Goal: Task Accomplishment & Management: Use online tool/utility

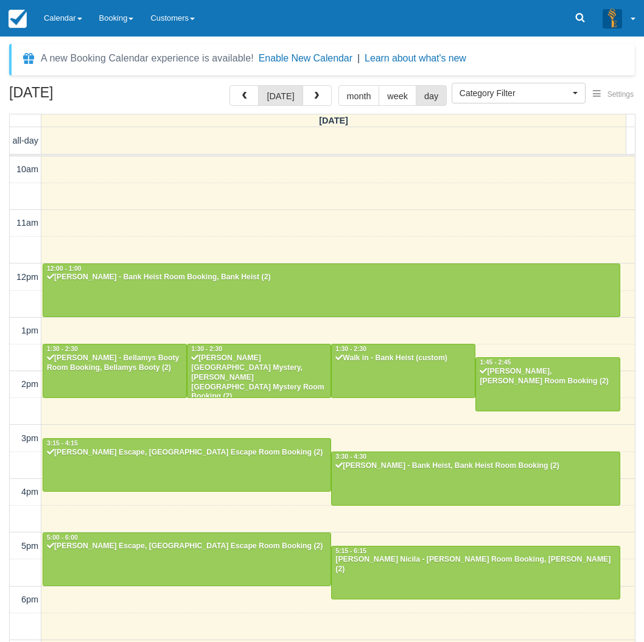
select select
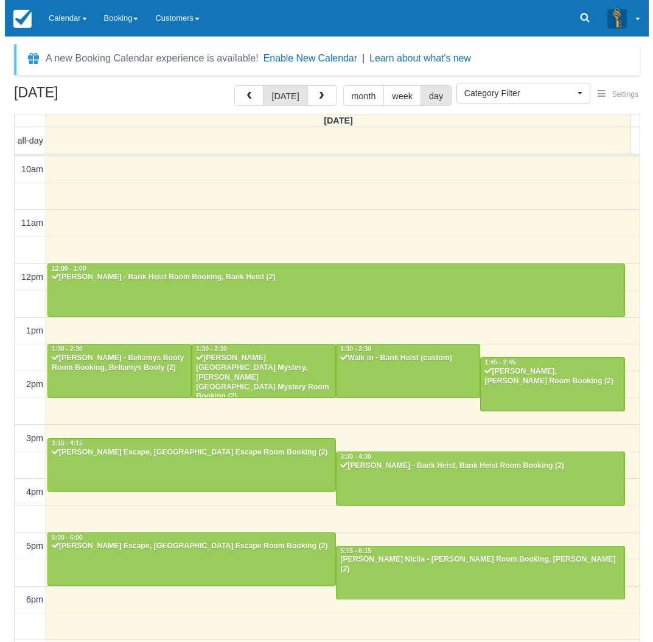
scroll to position [151, 0]
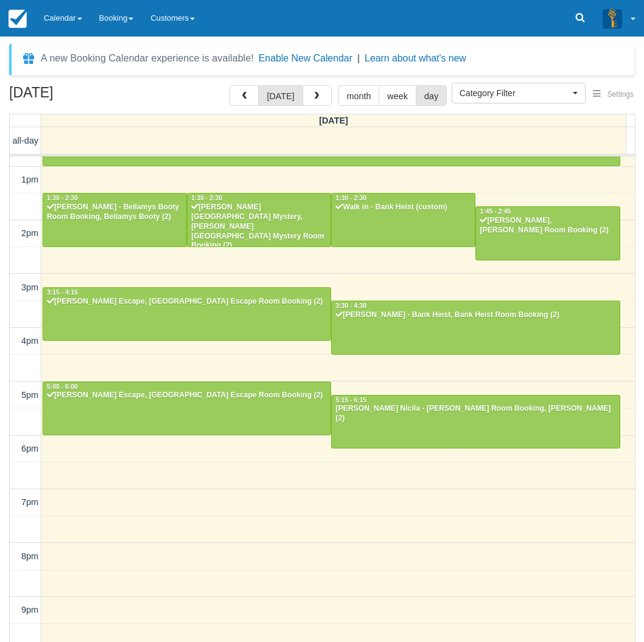
click at [331, 94] on div "today month week day" at bounding box center [337, 95] width 217 height 21
click at [320, 97] on button "button" at bounding box center [316, 95] width 29 height 21
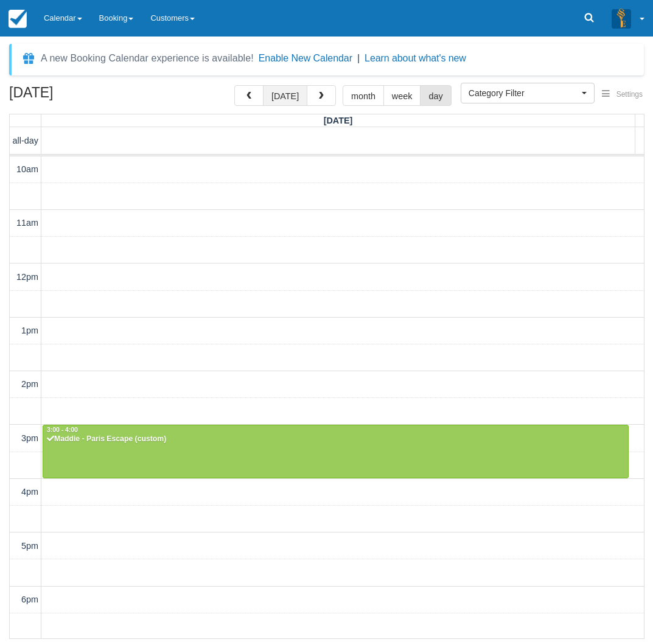
click at [290, 94] on button "[DATE]" at bounding box center [285, 95] width 44 height 21
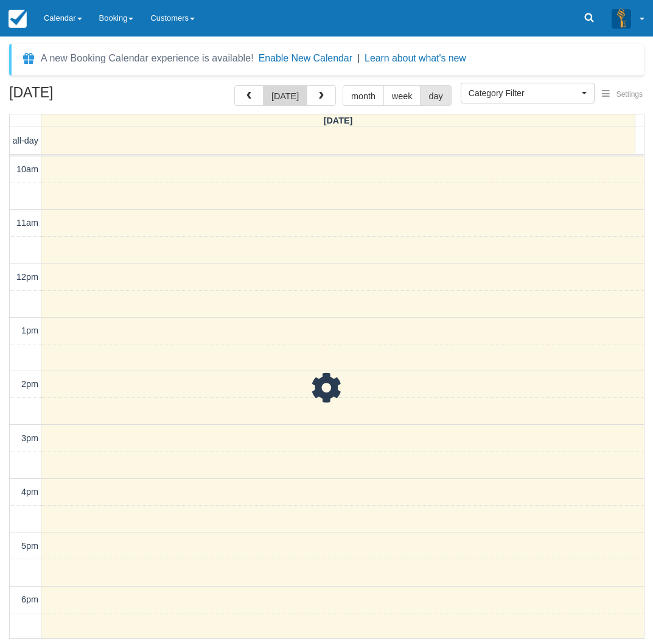
scroll to position [190, 0]
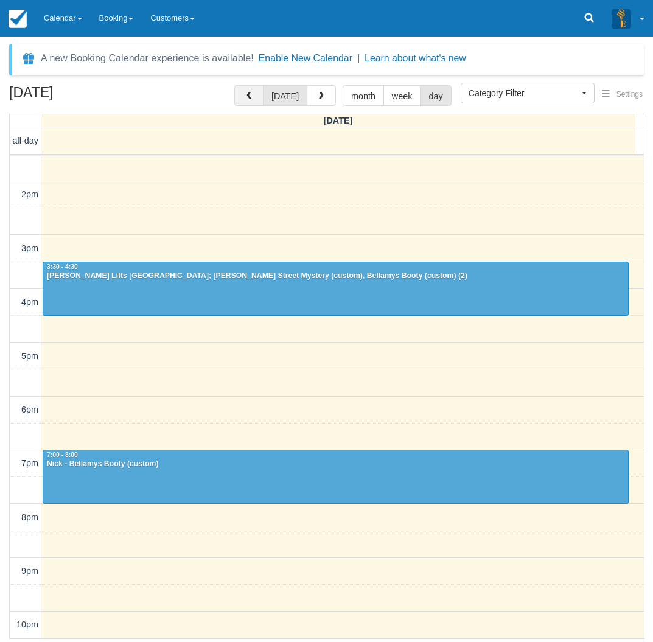
click at [251, 99] on span "button" at bounding box center [249, 96] width 9 height 9
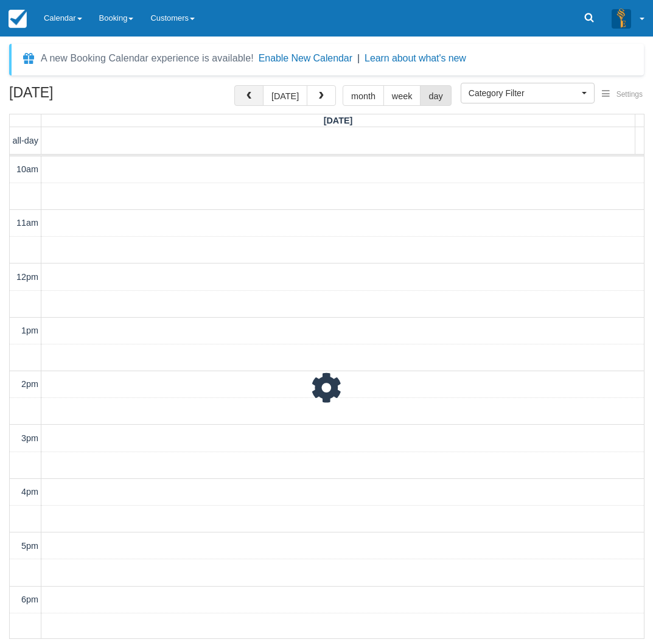
scroll to position [190, 0]
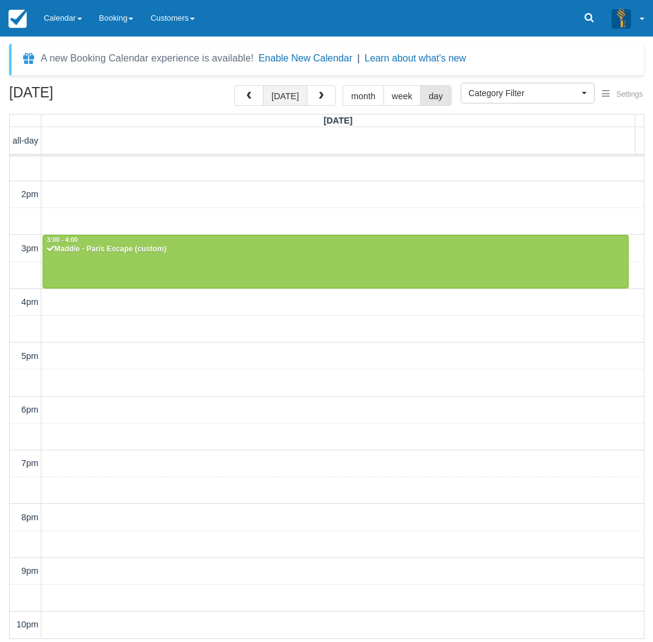
click at [291, 98] on button "[DATE]" at bounding box center [285, 95] width 44 height 21
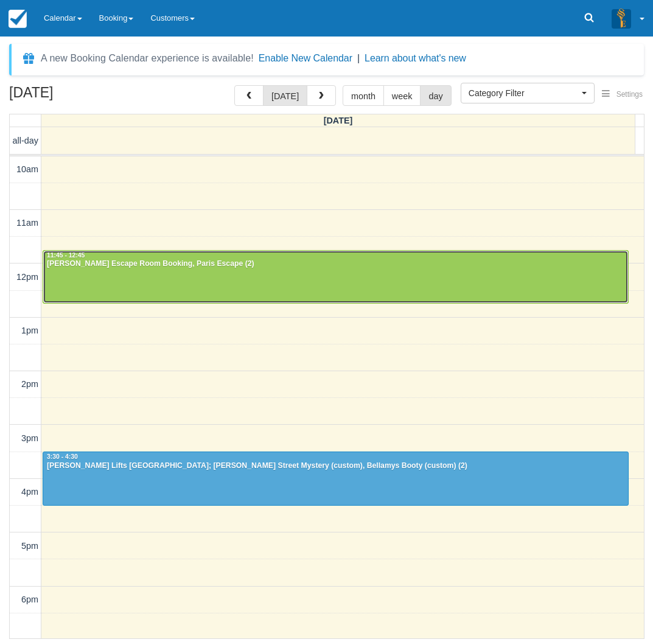
click at [187, 282] on div at bounding box center [335, 277] width 585 height 52
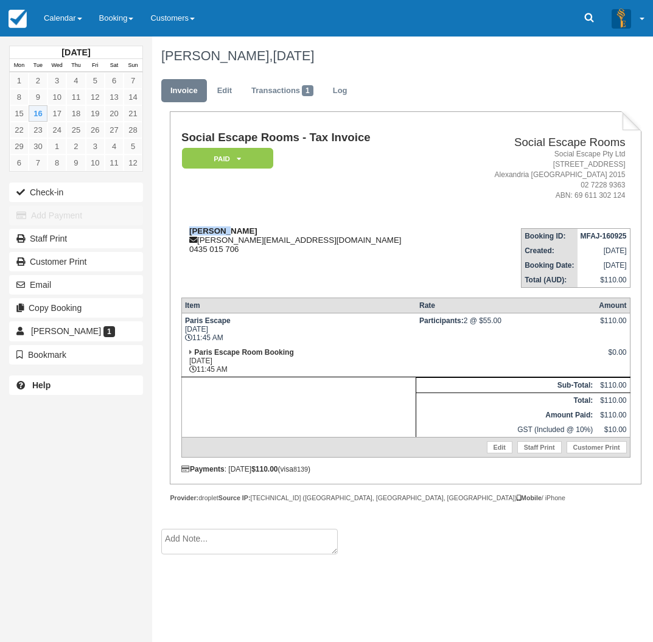
drag, startPoint x: 225, startPoint y: 229, endPoint x: 191, endPoint y: 230, distance: 34.1
click at [191, 230] on div "Danielle danielle.print@xtra.co.nz 0435 015 706" at bounding box center [318, 239] width 274 height 27
copy strong "Danielle"
click at [301, 217] on td "Social Escape Rooms - Tax Invoice Paid   Pending Reserved Deposit Blocked for C…" at bounding box center [318, 174] width 274 height 86
click at [73, 24] on link "Calendar" at bounding box center [62, 18] width 55 height 37
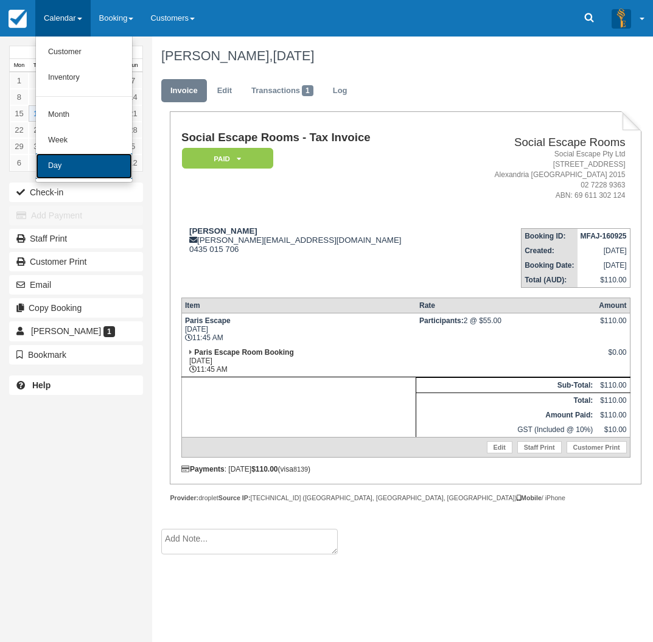
click at [85, 175] on link "Day" at bounding box center [84, 166] width 96 height 26
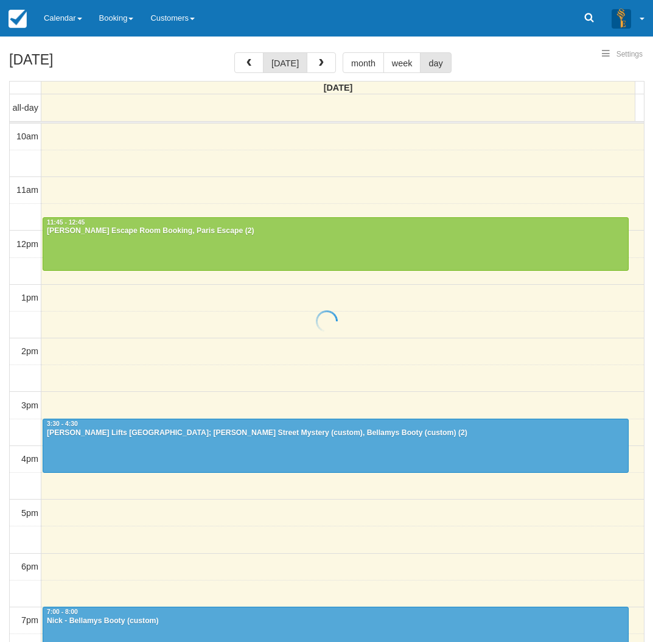
select select
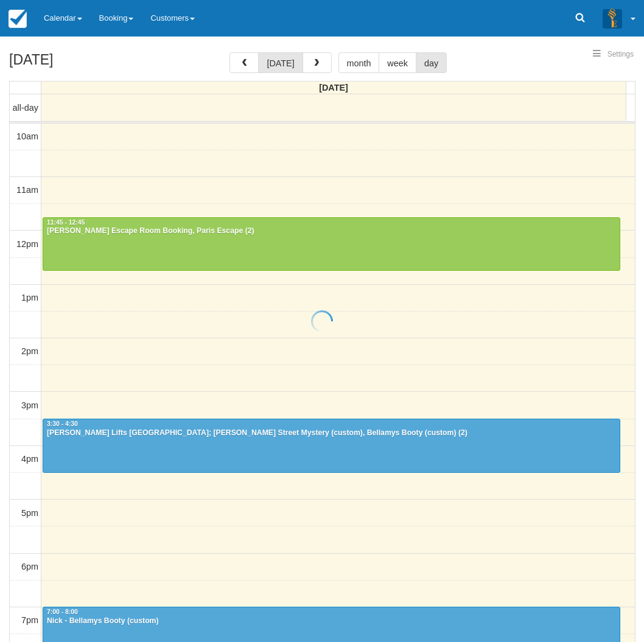
scroll to position [54, 0]
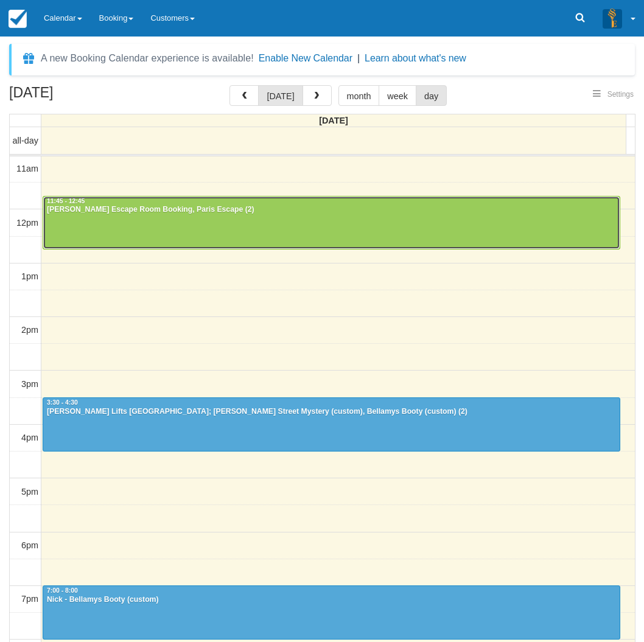
select select
click at [177, 230] on div at bounding box center [331, 223] width 576 height 52
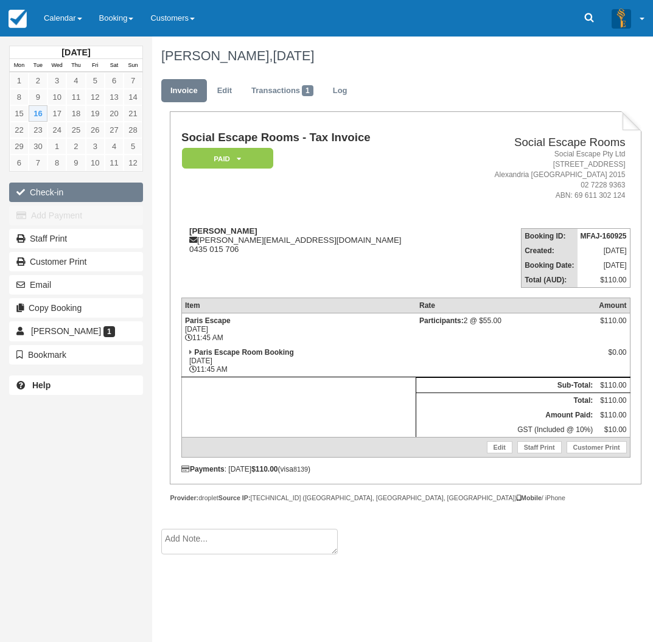
click at [89, 186] on button "Check-in" at bounding box center [76, 192] width 134 height 19
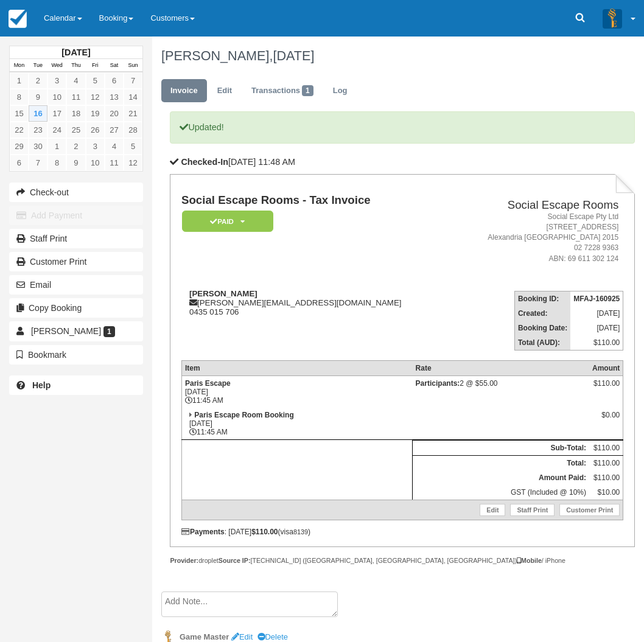
click at [64, 31] on link "Calendar" at bounding box center [62, 18] width 55 height 37
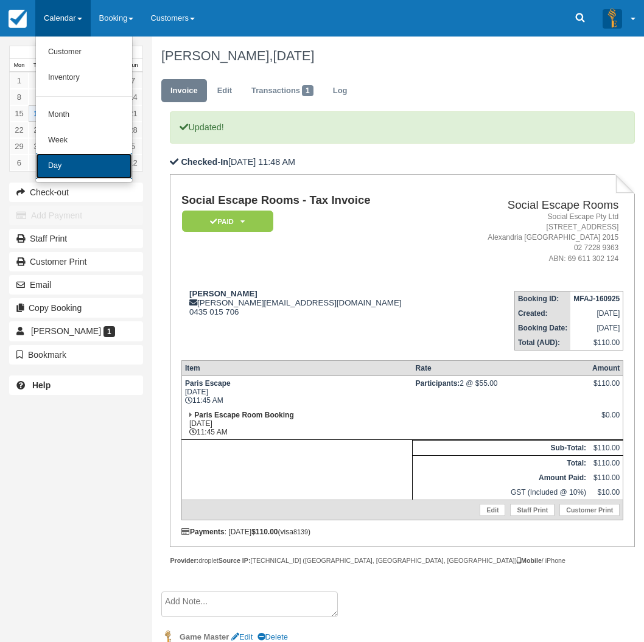
click at [87, 162] on link "Day" at bounding box center [84, 166] width 96 height 26
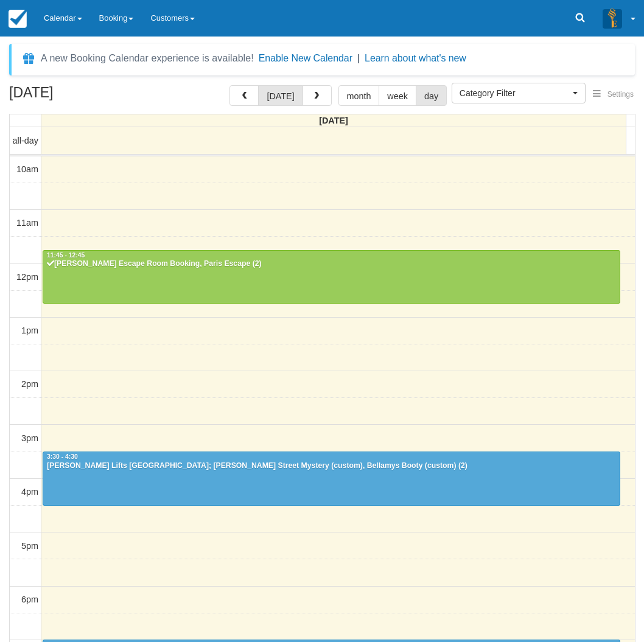
select select
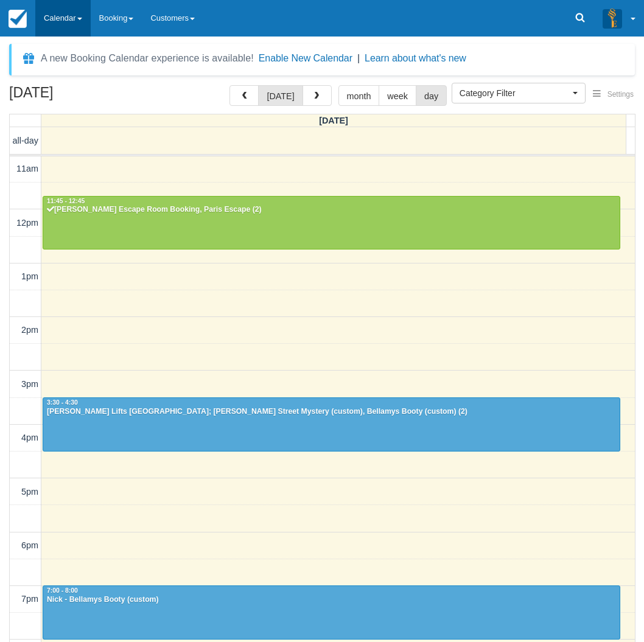
click at [87, 21] on link "Calendar" at bounding box center [62, 18] width 55 height 37
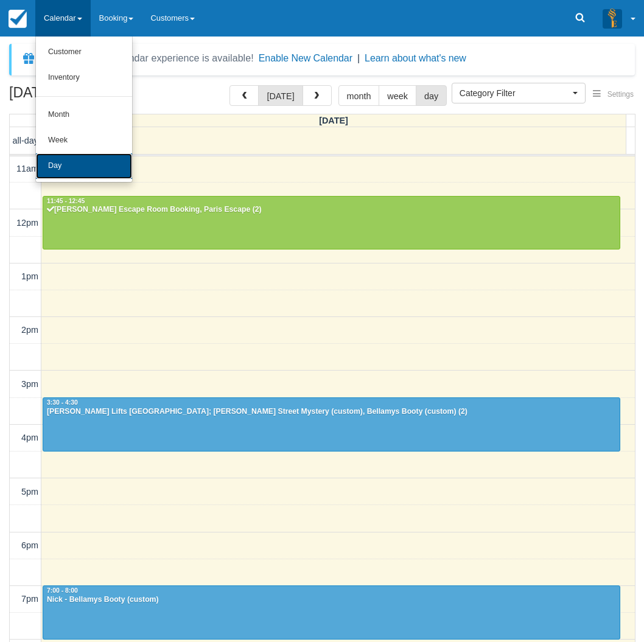
click at [86, 171] on link "Day" at bounding box center [84, 166] width 96 height 26
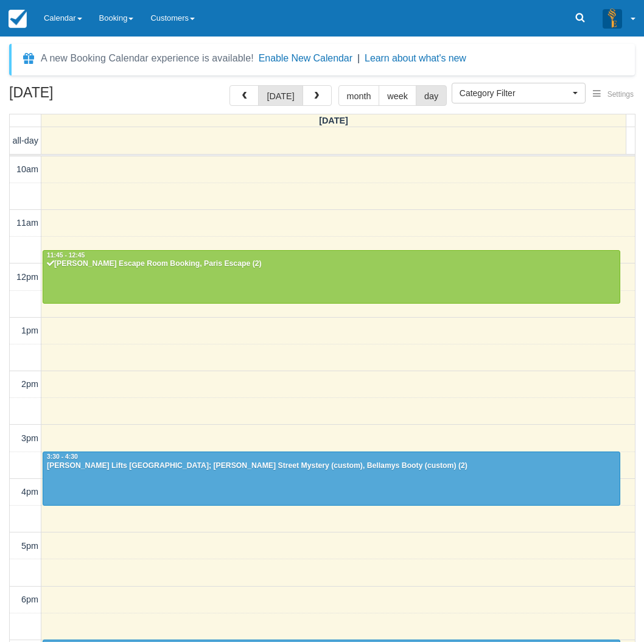
select select
